Goal: Task Accomplishment & Management: Use online tool/utility

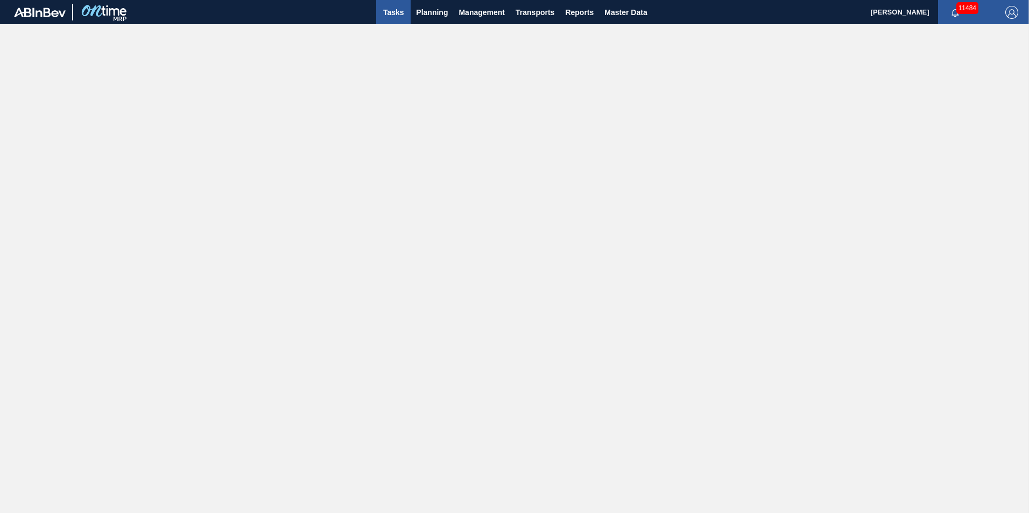
click at [396, 11] on span "Tasks" at bounding box center [393, 12] width 24 height 13
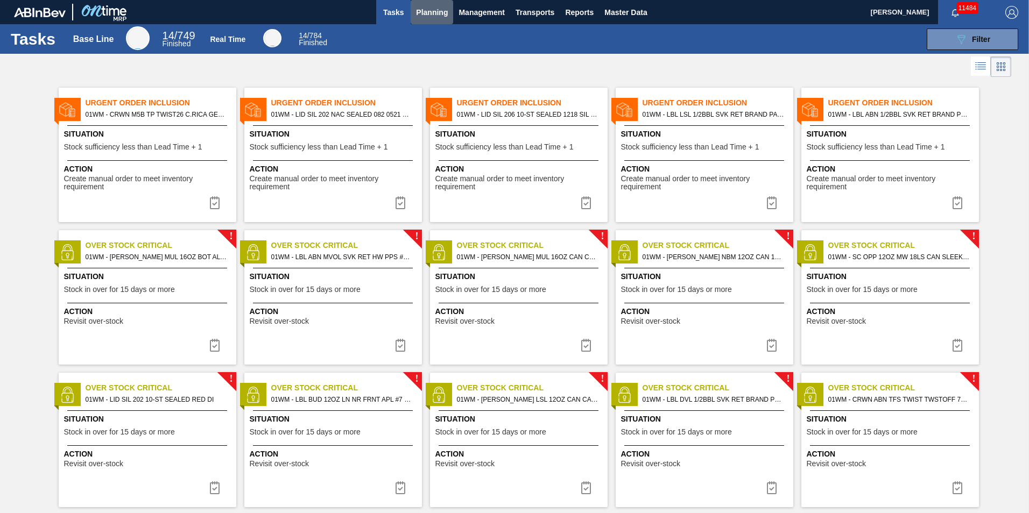
drag, startPoint x: 439, startPoint y: 14, endPoint x: 436, endPoint y: 31, distance: 16.8
click at [438, 14] on span "Planning" at bounding box center [432, 12] width 32 height 13
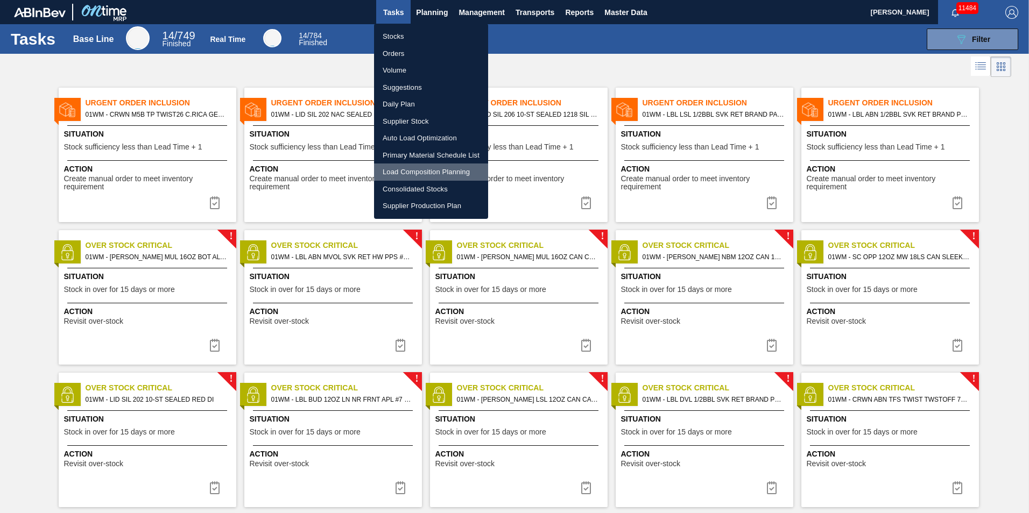
click at [406, 172] on li "Load Composition Planning" at bounding box center [431, 172] width 114 height 17
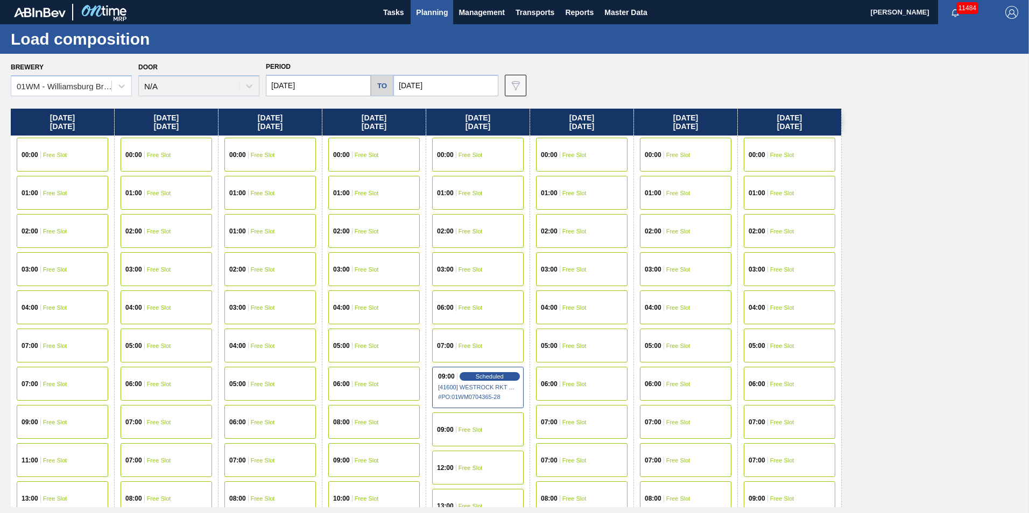
click at [369, 458] on span "Free Slot" at bounding box center [367, 460] width 24 height 6
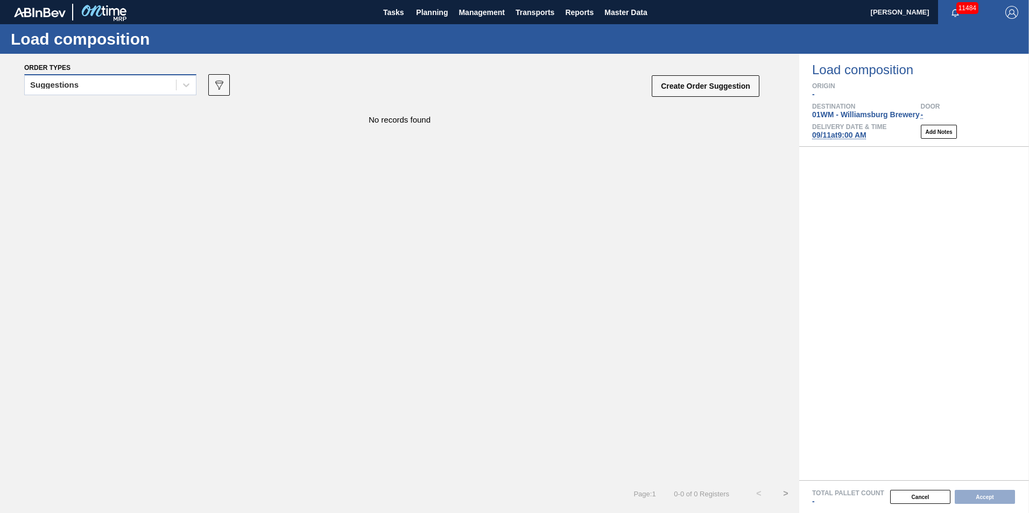
click at [138, 89] on div "Suggestions" at bounding box center [100, 85] width 151 height 16
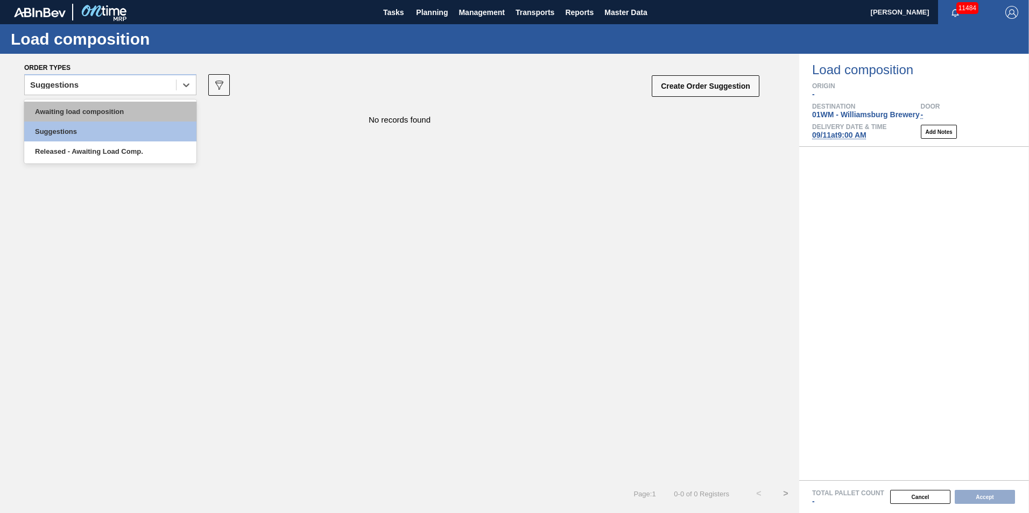
click at [111, 113] on div "Awaiting load composition" at bounding box center [110, 112] width 172 height 20
